Goal: Transaction & Acquisition: Download file/media

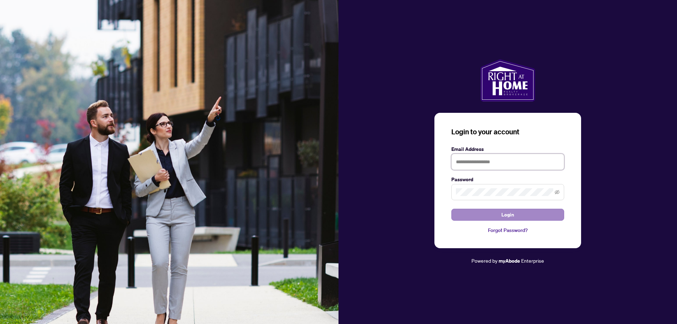
type input "**********"
click at [496, 212] on button "Login" at bounding box center [507, 215] width 113 height 12
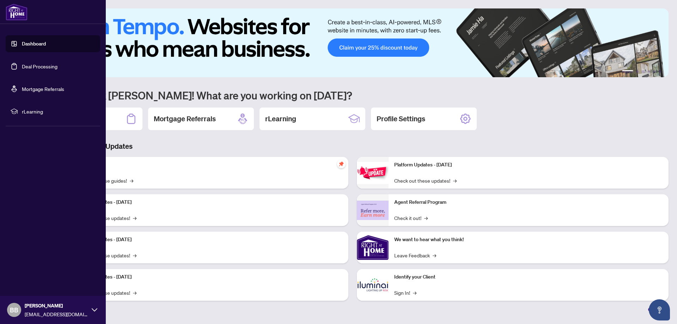
click at [42, 66] on link "Deal Processing" at bounding box center [40, 66] width 36 height 6
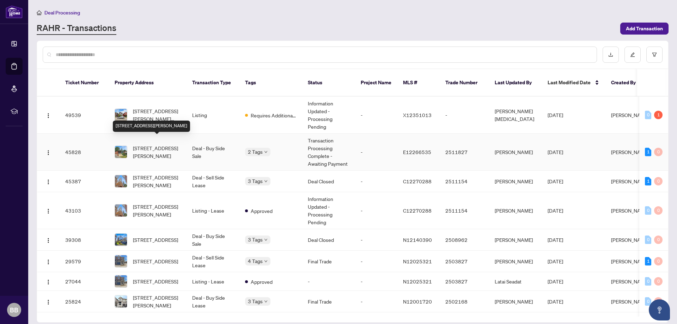
click at [147, 145] on span "[STREET_ADDRESS][PERSON_NAME]" at bounding box center [157, 152] width 48 height 16
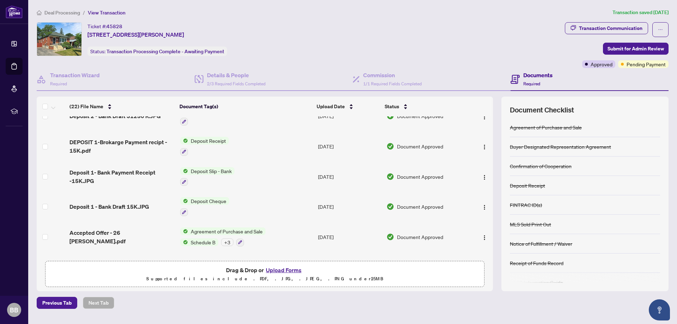
scroll to position [506, 0]
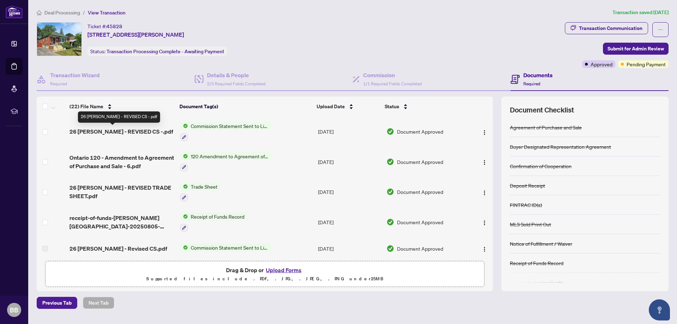
click at [129, 131] on span "26 [PERSON_NAME] - REVISED CS -.pdf" at bounding box center [121, 131] width 104 height 8
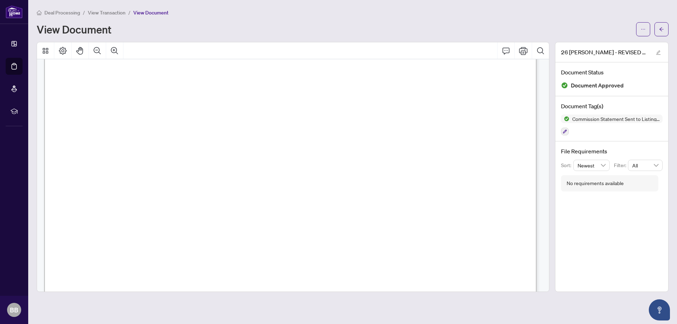
scroll to position [247, 0]
click at [640, 30] on button "button" at bounding box center [643, 29] width 14 height 14
click at [609, 47] on span "Download" at bounding box center [618, 45] width 54 height 8
click at [500, 14] on div "Deal Processing / View Transaction / View Document" at bounding box center [353, 12] width 632 height 8
click at [660, 29] on icon "arrow-left" at bounding box center [661, 29] width 4 height 4
